Goal: Check status: Check status

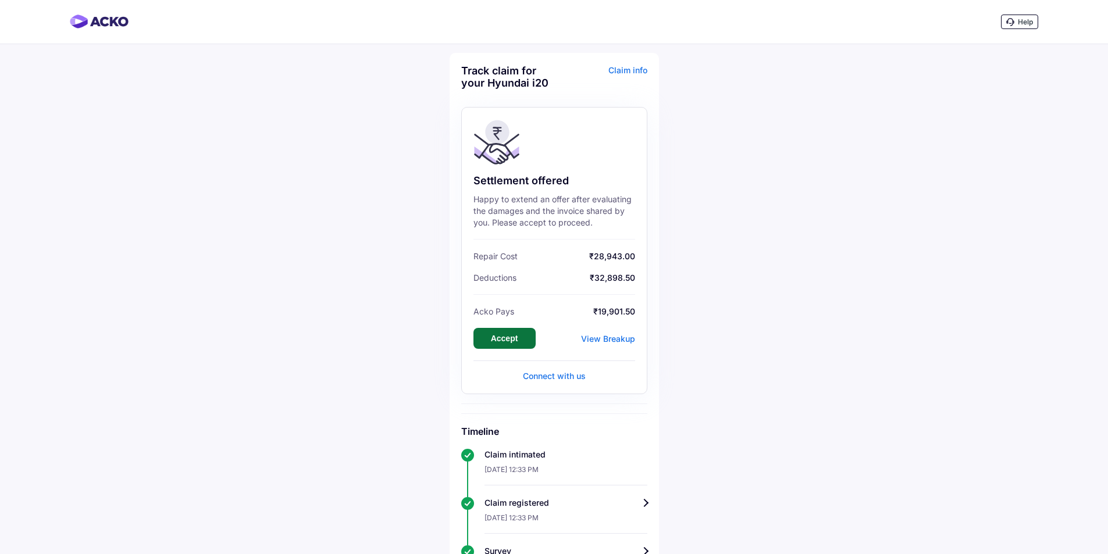
click at [502, 338] on button "Accept" at bounding box center [504, 338] width 62 height 21
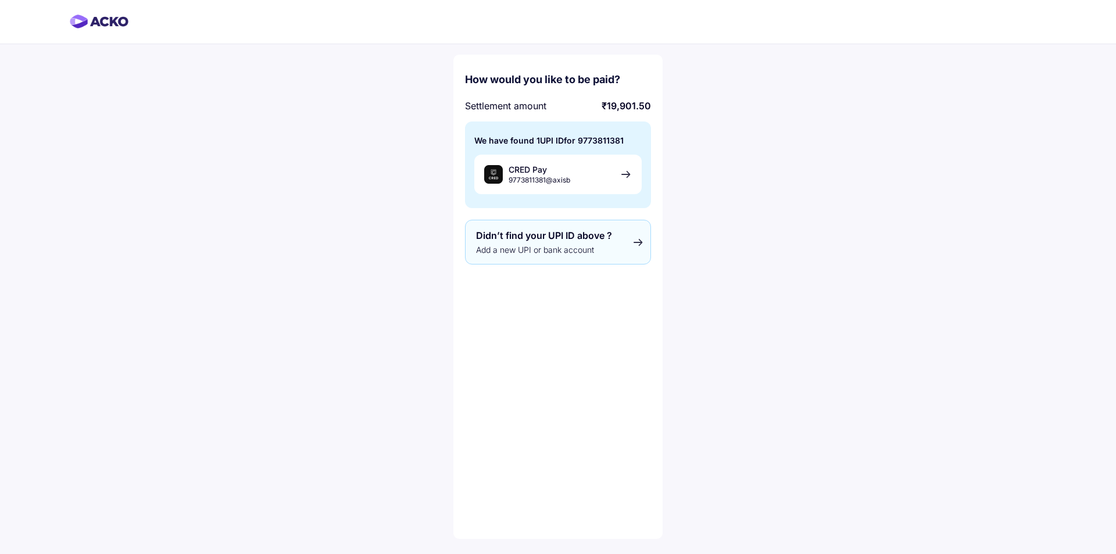
click at [610, 247] on span "Add a new UPI or bank account" at bounding box center [558, 250] width 164 height 10
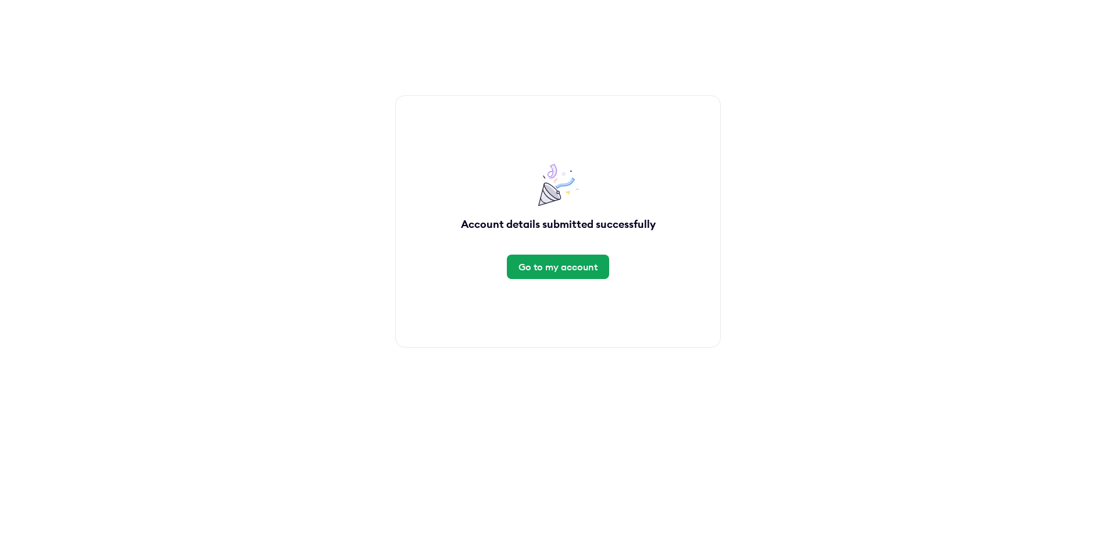
click at [562, 268] on div "Go to my account" at bounding box center [558, 266] width 79 height 13
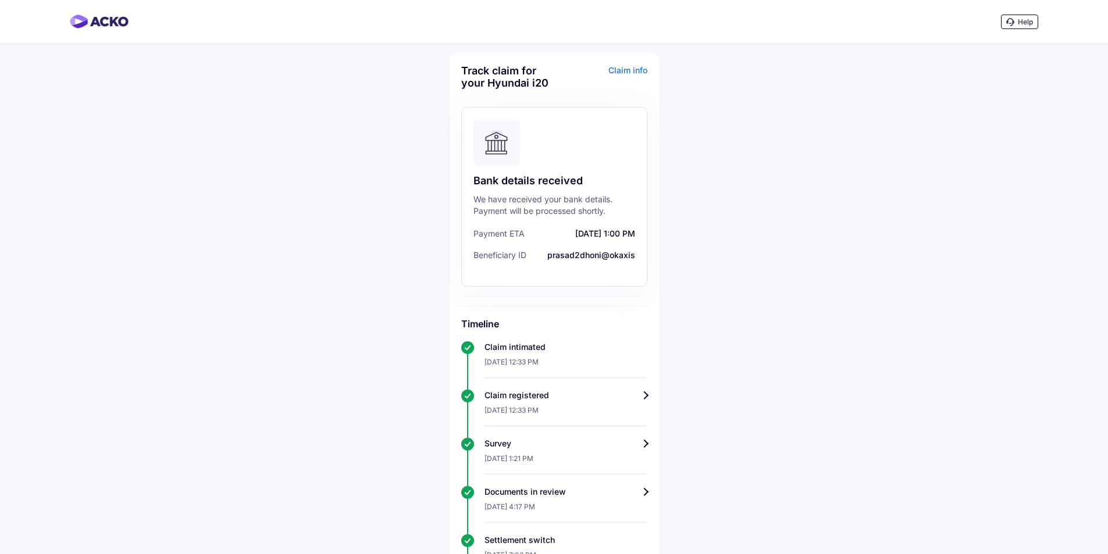
click at [106, 22] on img at bounding box center [99, 22] width 59 height 14
